Goal: Task Accomplishment & Management: Complete application form

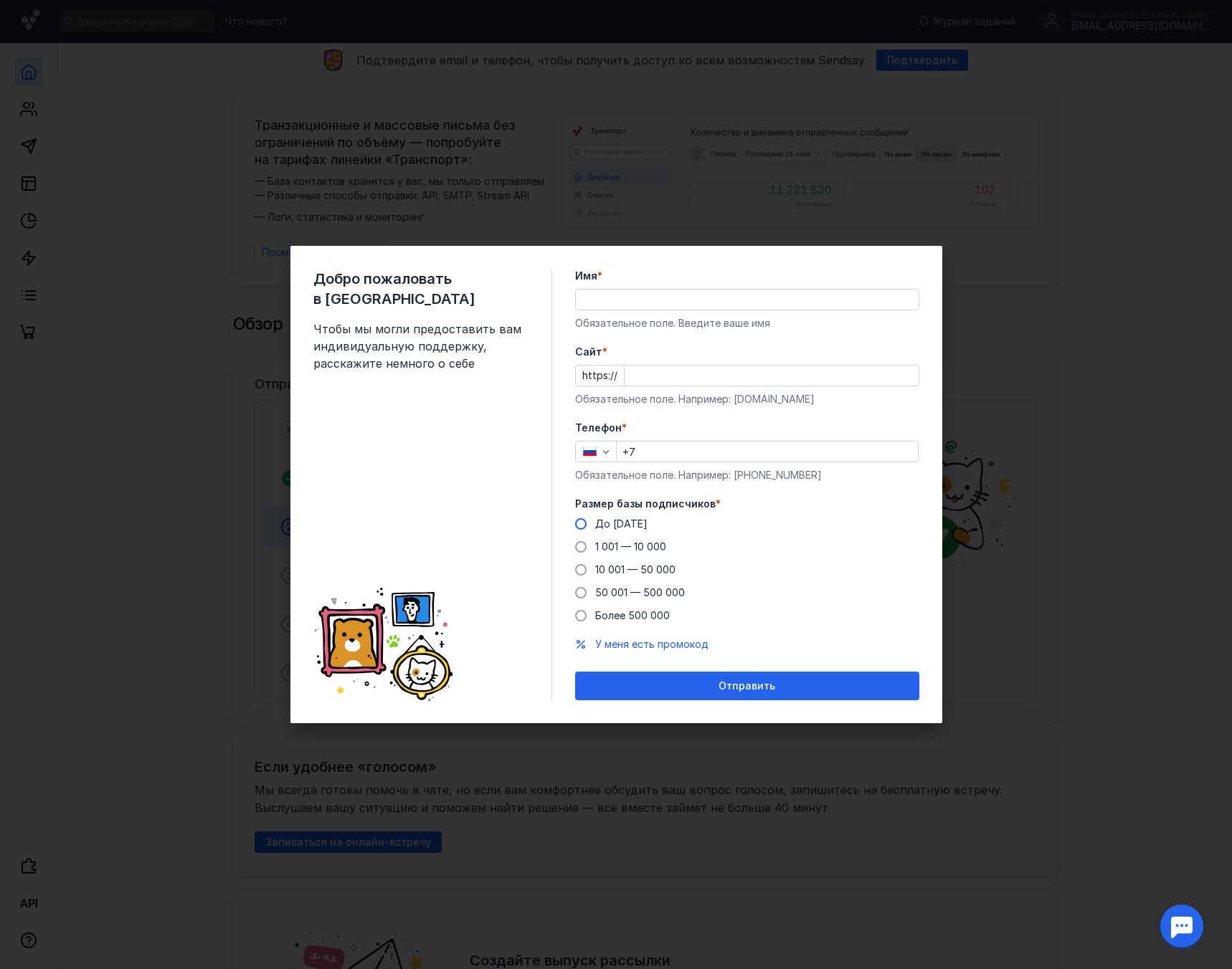
click at [589, 527] on label "До [DATE]" at bounding box center [611, 524] width 72 height 14
click at [0, 0] on input "До [DATE]" at bounding box center [0, 0] width 0 height 0
click at [656, 449] on input "+7" at bounding box center [767, 451] width 301 height 20
type input "[PHONE_NUMBER]"
click at [701, 298] on input "Имя *" at bounding box center [747, 299] width 342 height 20
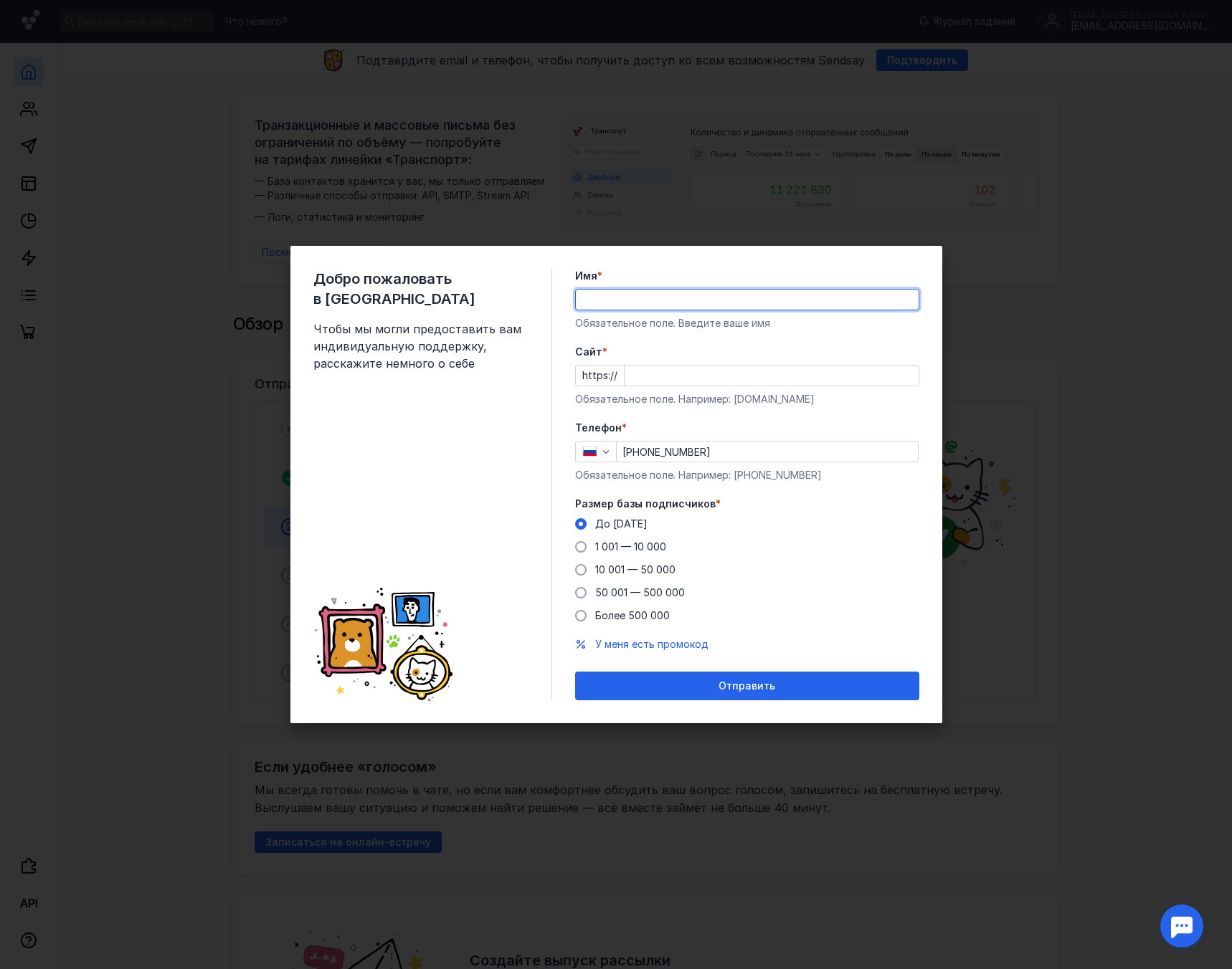
click at [784, 202] on div "Добро пожаловать в Sendsay Чтобы мы могли предоставить вам индивидуальную подде…" at bounding box center [616, 484] width 1232 height 969
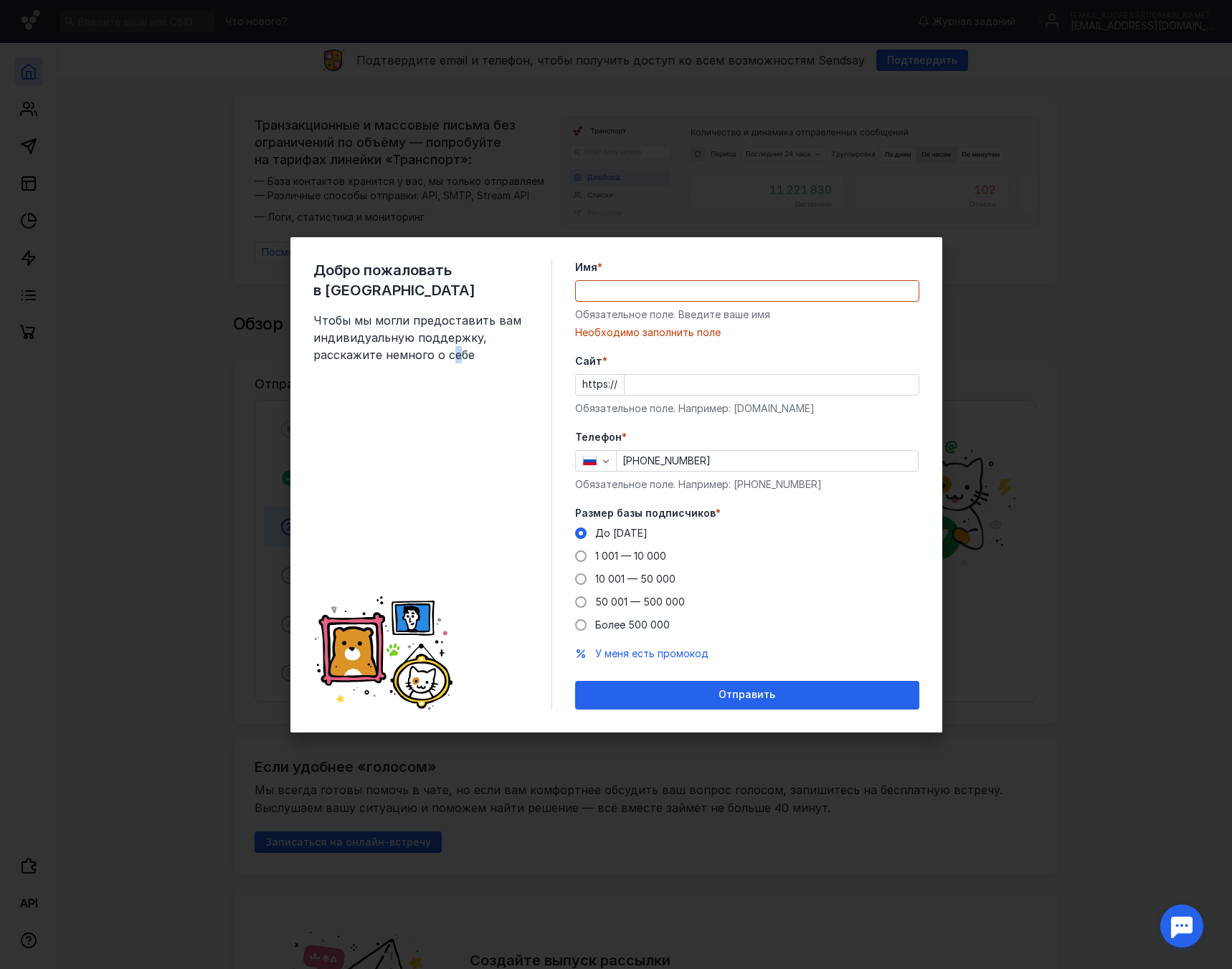
drag, startPoint x: 455, startPoint y: 647, endPoint x: 370, endPoint y: 503, distance: 167.2
click at [454, 647] on div "Добро пожаловать в Sendsay Чтобы мы могли предоставить вам индивидуальную подде…" at bounding box center [432, 484] width 239 height 449
click at [107, 261] on div "Добро пожаловать в Sendsay Чтобы мы могли предоставить вам индивидуальную подде…" at bounding box center [616, 484] width 1232 height 969
